Goal: Communication & Community: Answer question/provide support

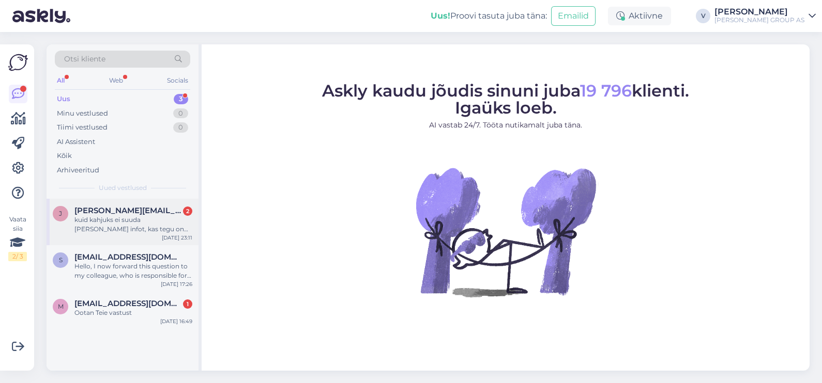
click at [113, 226] on div "kuid kahjuks ei suuda [PERSON_NAME] infot, kas tegu on patarei jõul töötava sea…" at bounding box center [133, 224] width 118 height 19
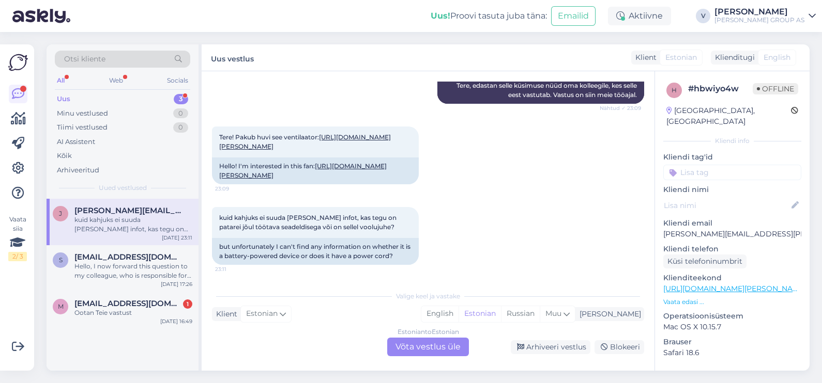
scroll to position [180, 0]
click at [418, 346] on div "Estonian to Estonian Võta vestlus üle" at bounding box center [428, 347] width 82 height 19
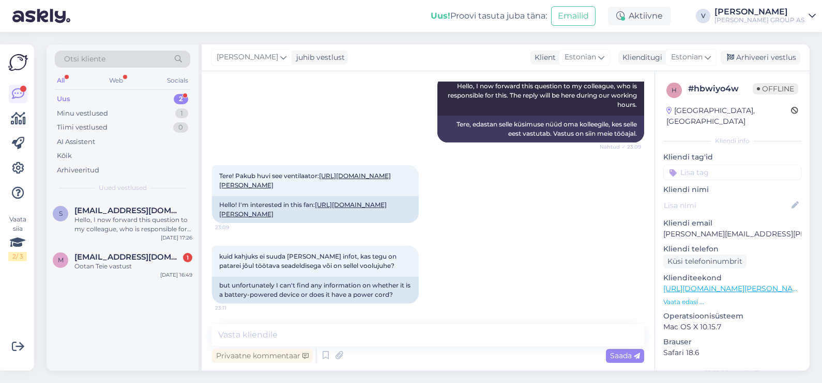
drag, startPoint x: 328, startPoint y: 173, endPoint x: 204, endPoint y: 168, distance: 124.1
click at [204, 168] on div "Vestlus algas [DATE] Tere! Pakub huvi see ventilaator: 23:09 Hello! I am intere…" at bounding box center [428, 221] width 453 height 300
copy link "[URL][DOMAIN_NAME][PERSON_NAME]"
drag, startPoint x: 321, startPoint y: 256, endPoint x: 362, endPoint y: 272, distance: 43.9
click at [362, 272] on div "kuid kahjuks ei suuda [PERSON_NAME] infot, kas tegu on patarei jõul töötava sea…" at bounding box center [315, 261] width 207 height 31
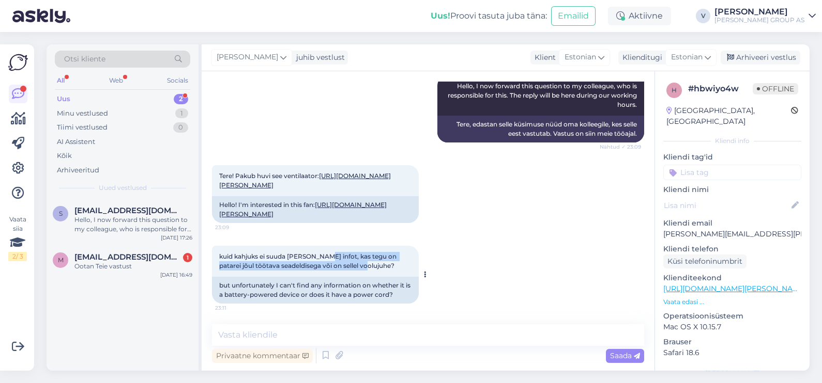
copy span ", kas tegu on patarei jõul töötava seadeldisega või on sellel voolujuhe?"
click at [294, 323] on div "Vestlus algas [DATE] Tere! Pakub huvi see ventilaator: 23:09 Hello! I am intere…" at bounding box center [428, 221] width 453 height 300
click at [284, 351] on div "Privaatne kommentaar" at bounding box center [262, 356] width 101 height 14
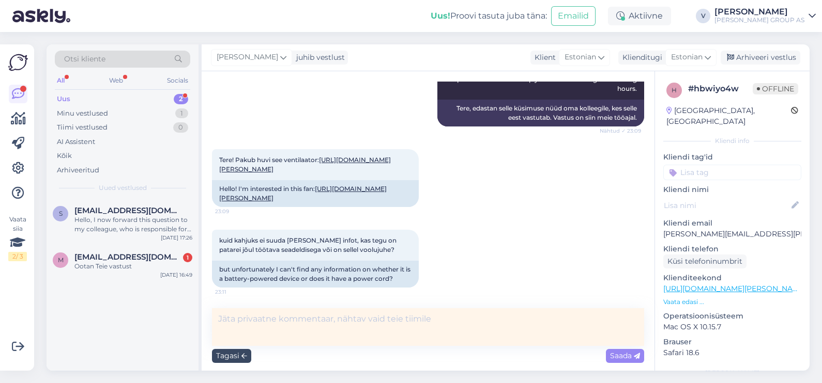
click at [238, 361] on div "Tagasi" at bounding box center [231, 356] width 39 height 14
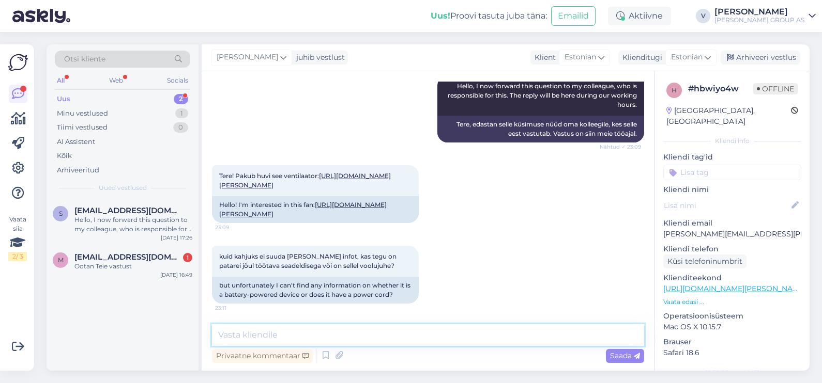
click at [245, 330] on textarea at bounding box center [428, 336] width 432 height 22
type textarea "Tere. Sellel toodel on voolujuhe."
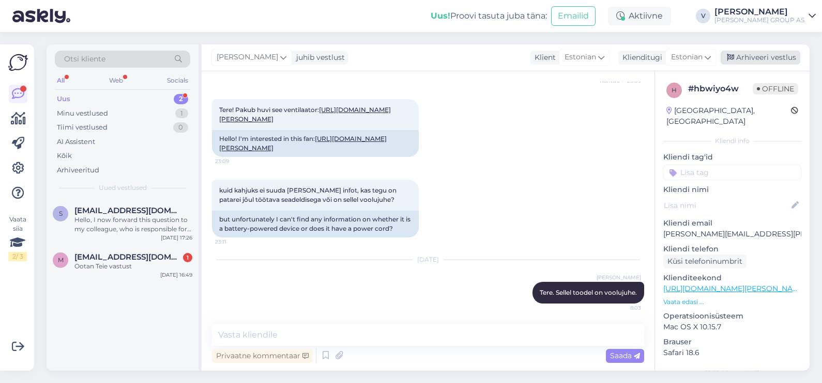
click at [776, 56] on div "Arhiveeri vestlus" at bounding box center [760, 58] width 80 height 14
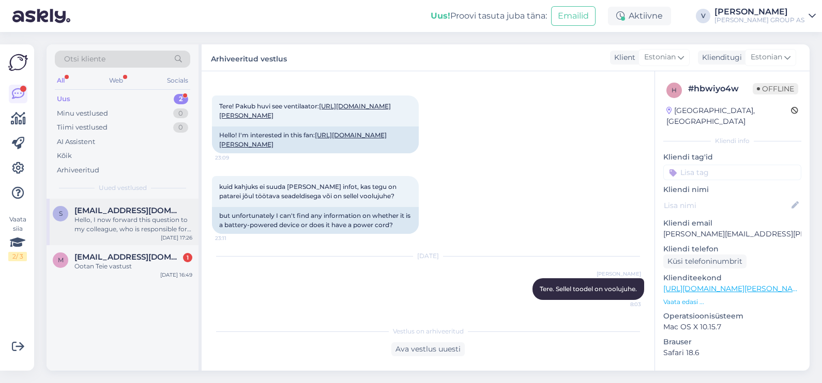
click at [121, 226] on div "Hello, I now forward this question to my colleague, who is responsible for this…" at bounding box center [133, 224] width 118 height 19
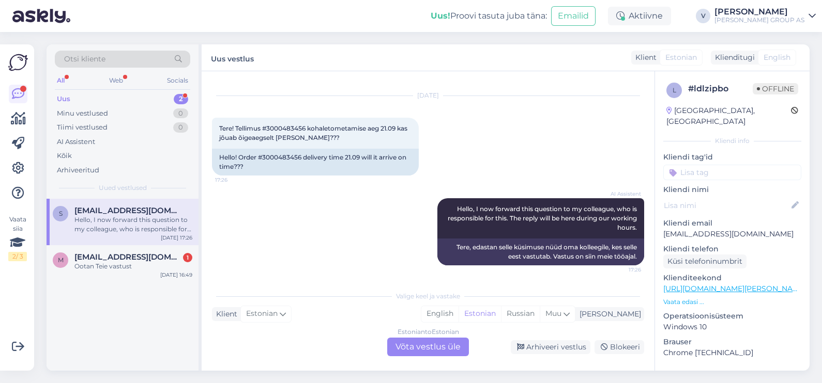
click at [433, 342] on div "Estonian to Estonian Võta vestlus üle" at bounding box center [428, 347] width 82 height 19
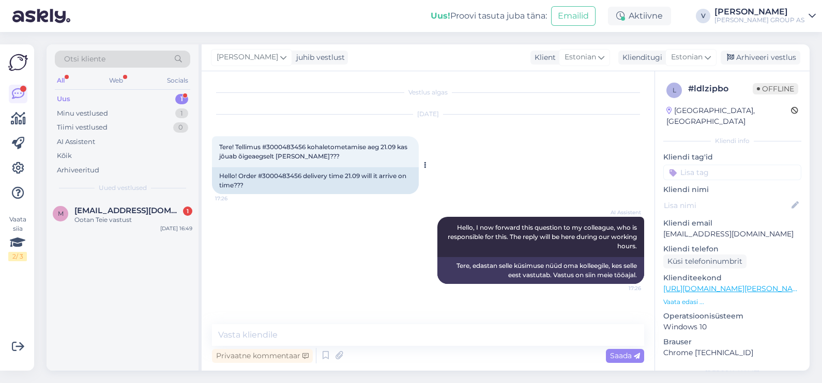
click at [280, 146] on span "Tere! Tellimus #3000483456 kohaletometamise aeg 21.09 kas jõuab õigeaegselt [PE…" at bounding box center [314, 151] width 190 height 17
copy span "3000483456"
click at [241, 336] on textarea at bounding box center [428, 336] width 432 height 22
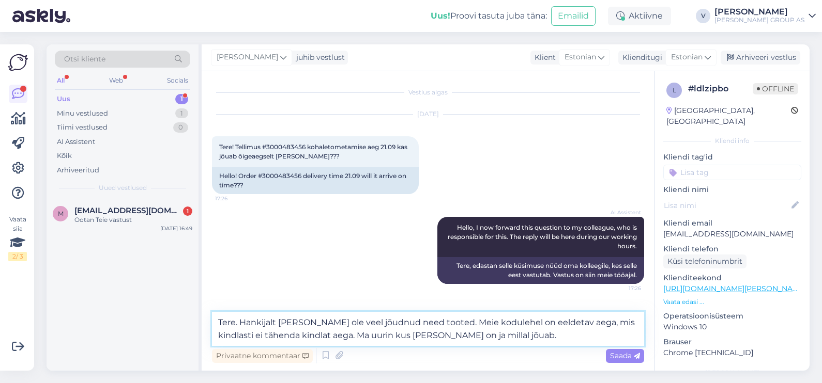
type textarea "Tere. Hankijalt [PERSON_NAME] ole veel jõudnud need tooted. Meie kodulehel on e…"
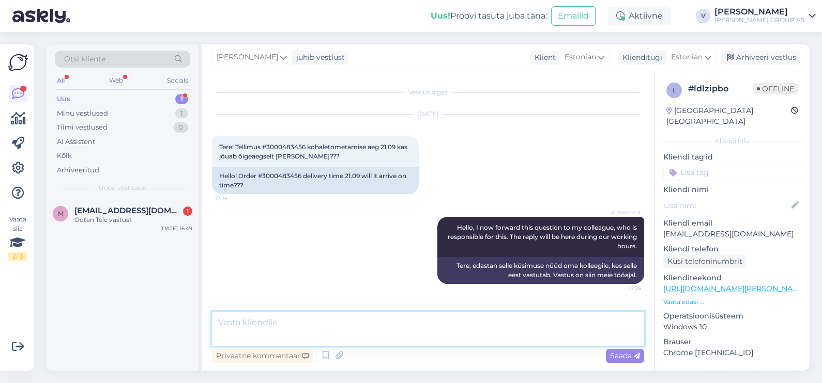
scroll to position [65, 0]
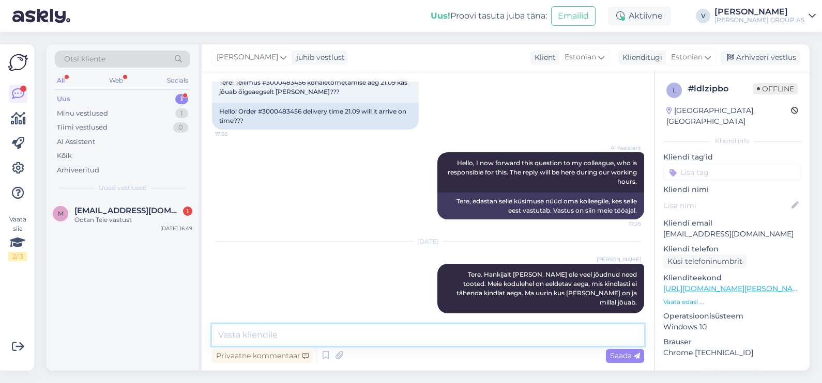
click at [378, 342] on textarea at bounding box center [428, 336] width 432 height 22
click at [417, 286] on icon at bounding box center [420, 289] width 6 height 6
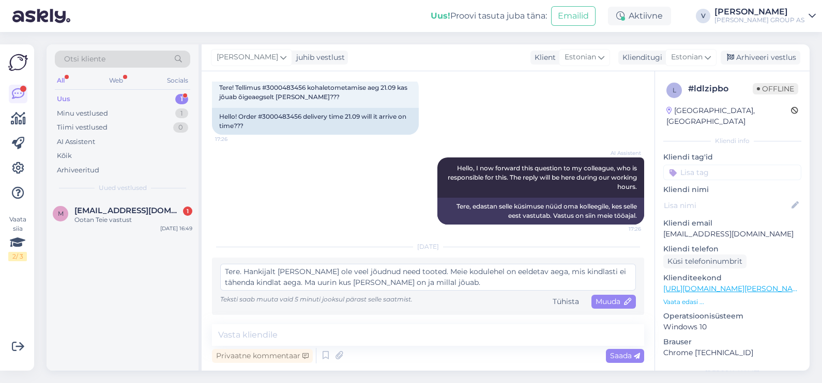
scroll to position [59, 0]
drag, startPoint x: 457, startPoint y: 286, endPoint x: 437, endPoint y: 277, distance: 22.3
click at [437, 277] on textarea "Tere. Hankijalt [PERSON_NAME] ole veel jõudnud need tooted. Meie kodulehel on e…" at bounding box center [427, 278] width 415 height 27
click at [448, 282] on textarea "Tere. Hankijalt [PERSON_NAME] ole veel jõudnud need tooted. Meie kodulehel on e…" at bounding box center [427, 278] width 415 height 27
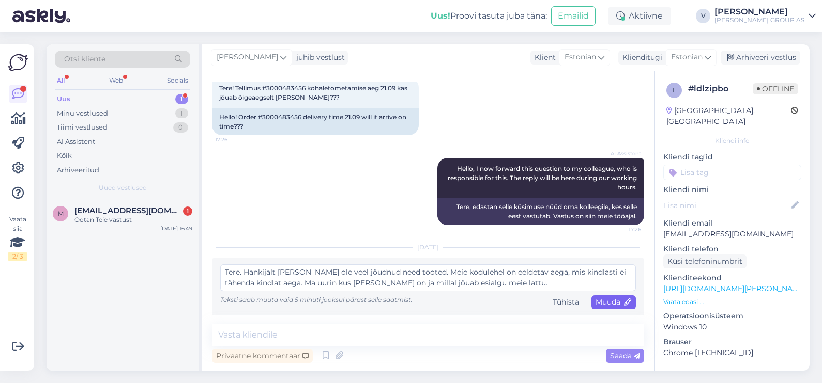
type textarea "Tere. Hankijalt [PERSON_NAME] ole veel jõudnud need tooted. Meie kodulehel on e…"
click at [598, 301] on span "Muuda" at bounding box center [613, 302] width 36 height 9
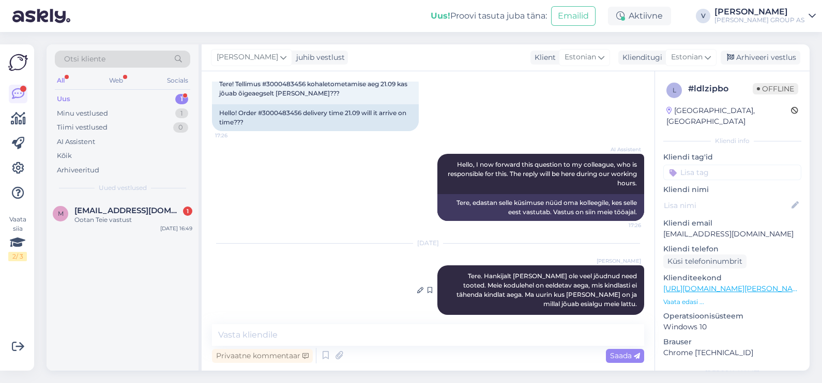
scroll to position [64, 0]
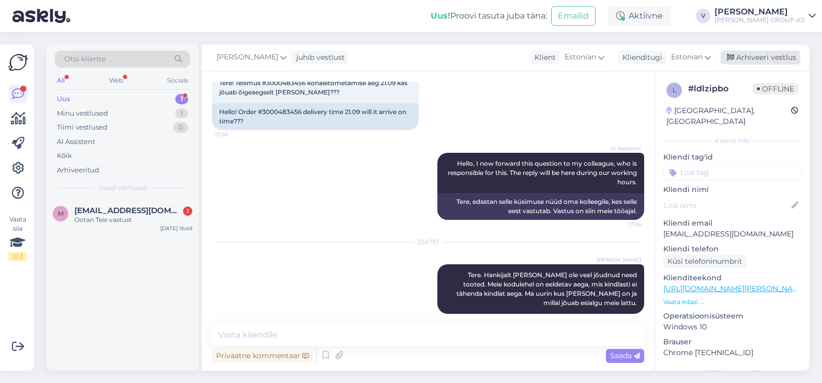
click at [736, 58] on div "Arhiveeri vestlus" at bounding box center [760, 58] width 80 height 14
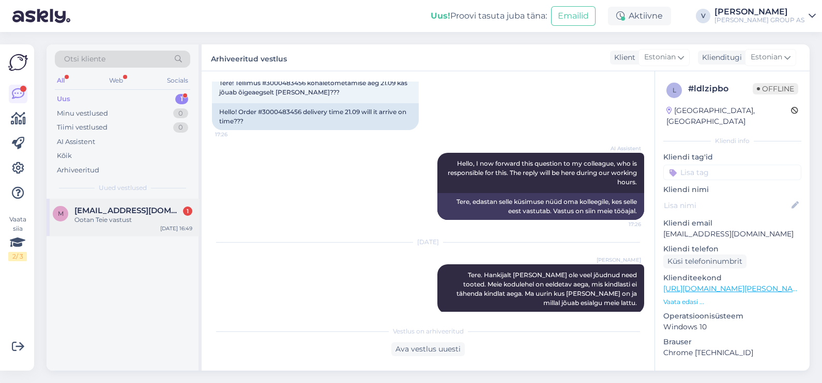
click at [120, 213] on span "[EMAIL_ADDRESS][DOMAIN_NAME]" at bounding box center [127, 210] width 107 height 9
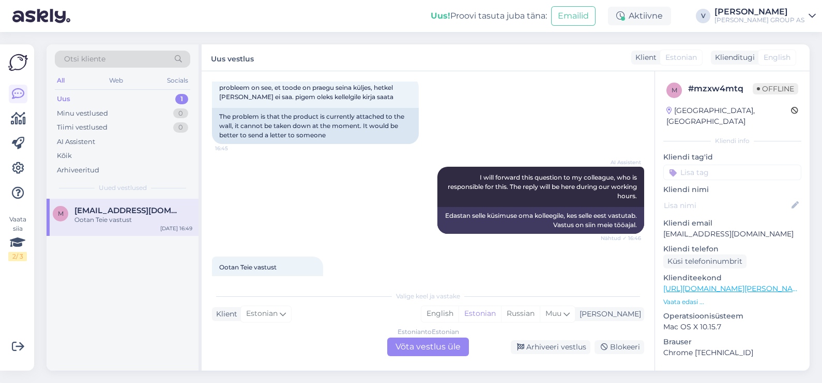
scroll to position [288, 0]
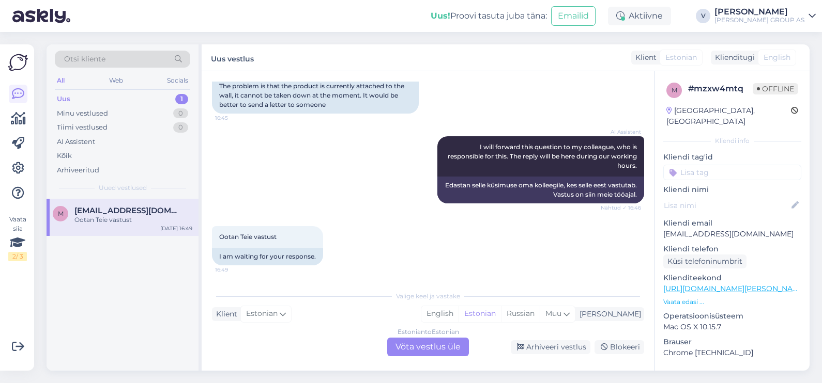
click at [426, 353] on div "Estonian to Estonian Võta vestlus üle" at bounding box center [428, 347] width 82 height 19
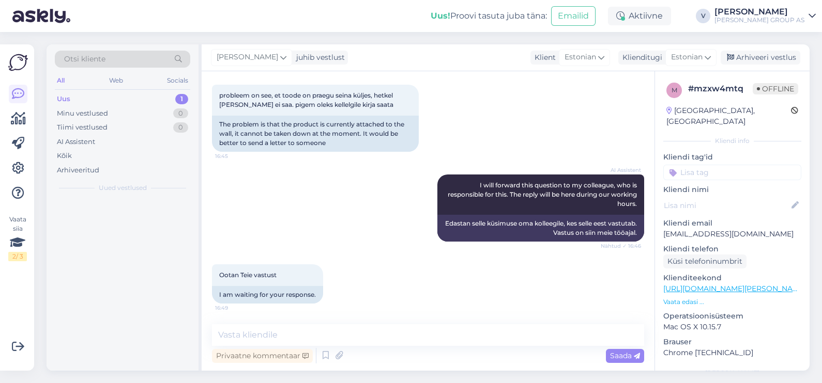
scroll to position [250, 0]
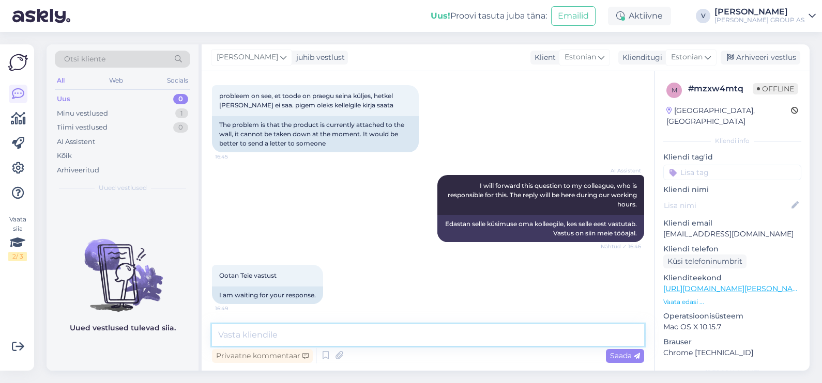
click at [387, 332] on textarea at bounding box center [428, 336] width 432 height 22
type textarea "Tere. Palun saatke kirja [EMAIL_ADDRESS][PERSON_NAME][DOMAIN_NAME] ja lisage pi…"
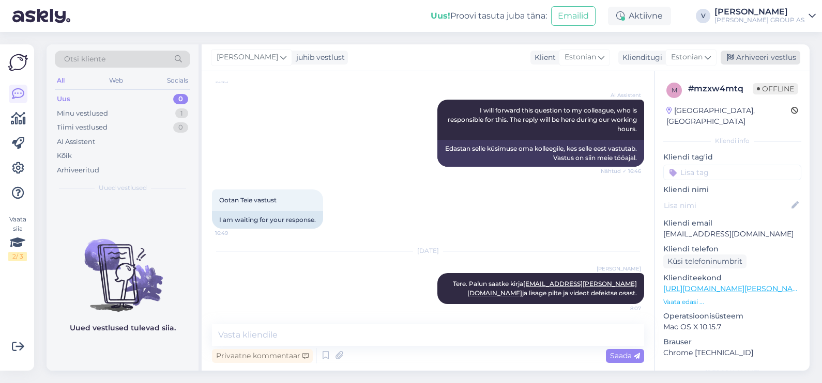
click at [744, 59] on div "Arhiveeri vestlus" at bounding box center [760, 58] width 80 height 14
